Goal: Navigation & Orientation: Find specific page/section

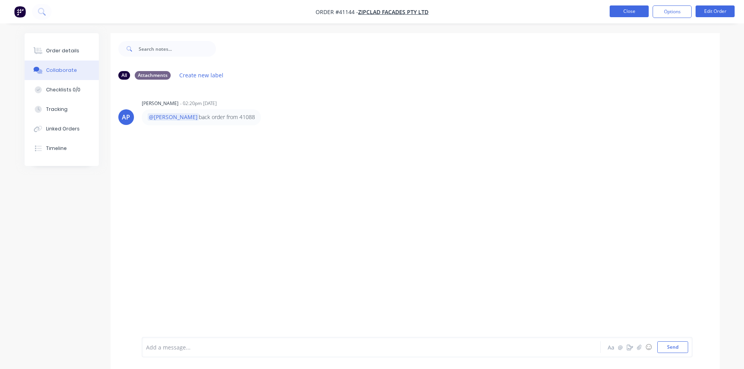
click at [621, 16] on button "Close" at bounding box center [629, 11] width 39 height 12
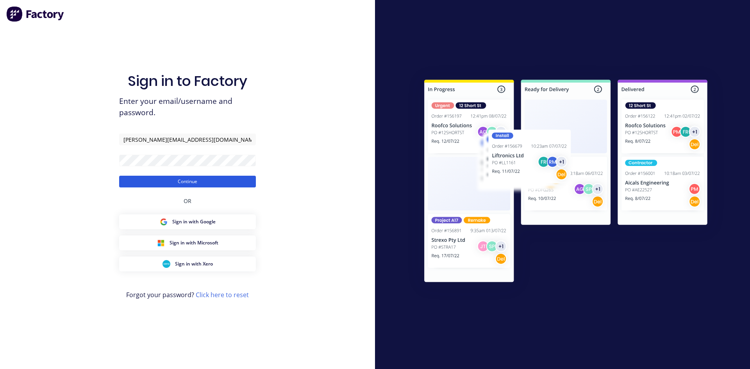
click at [225, 182] on button "Continue" at bounding box center [187, 182] width 137 height 12
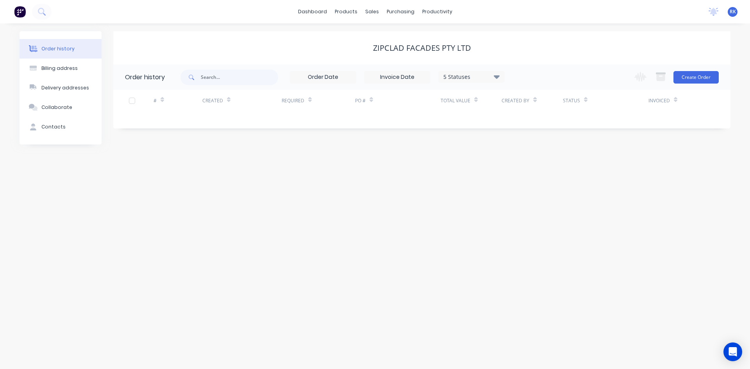
click at [282, 122] on div "Order history 5 Statuses Invoice Status Invoiced Not Invoiced Partial Order Sta…" at bounding box center [421, 96] width 617 height 64
click at [267, 35] on div "Zipclad Facades Pty Ltd" at bounding box center [421, 47] width 617 height 33
